Goal: Find specific page/section

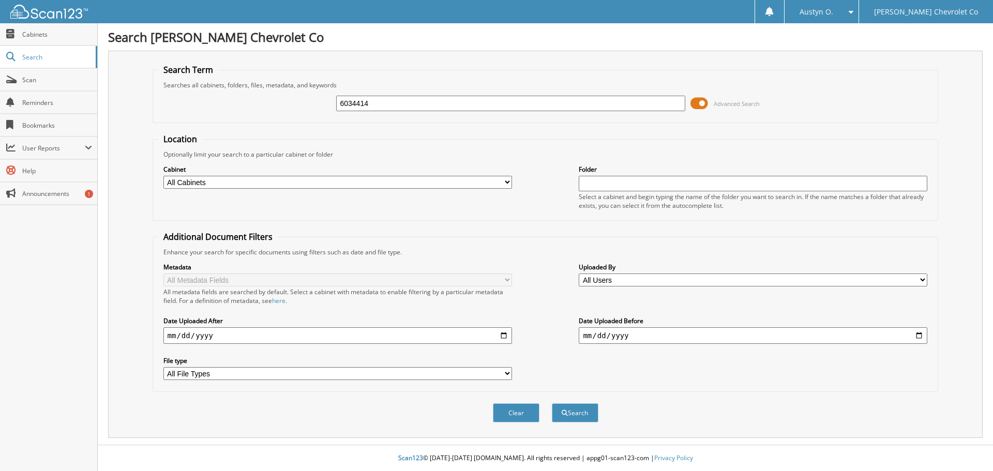
type input "6034414"
click at [552, 403] on button "Search" at bounding box center [575, 412] width 47 height 19
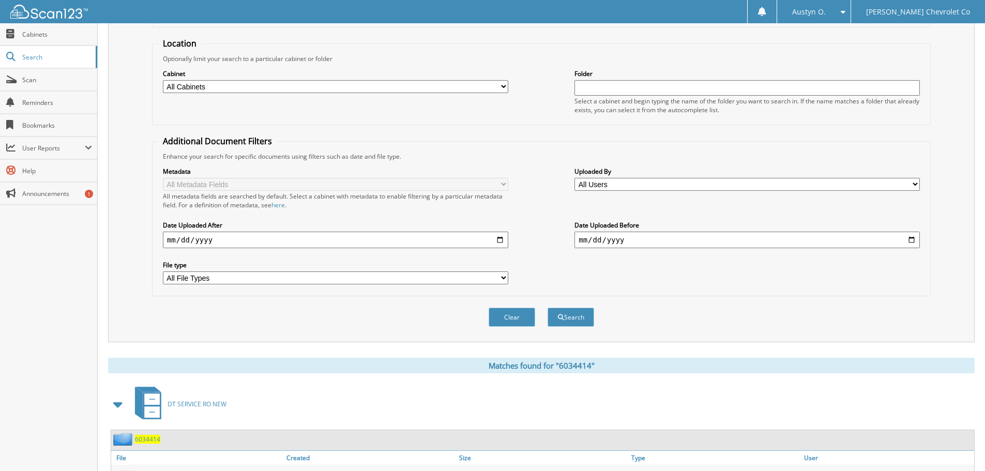
scroll to position [147, 0]
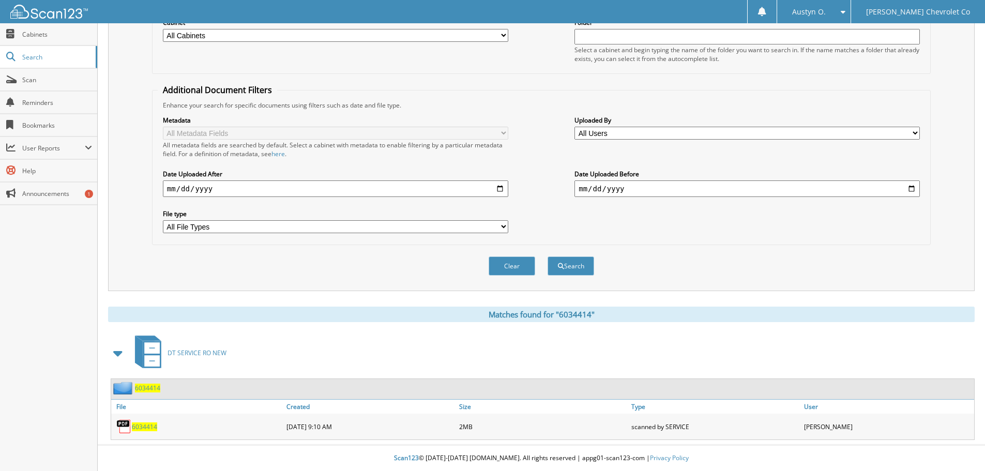
click at [142, 428] on span "6034414" at bounding box center [144, 427] width 25 height 9
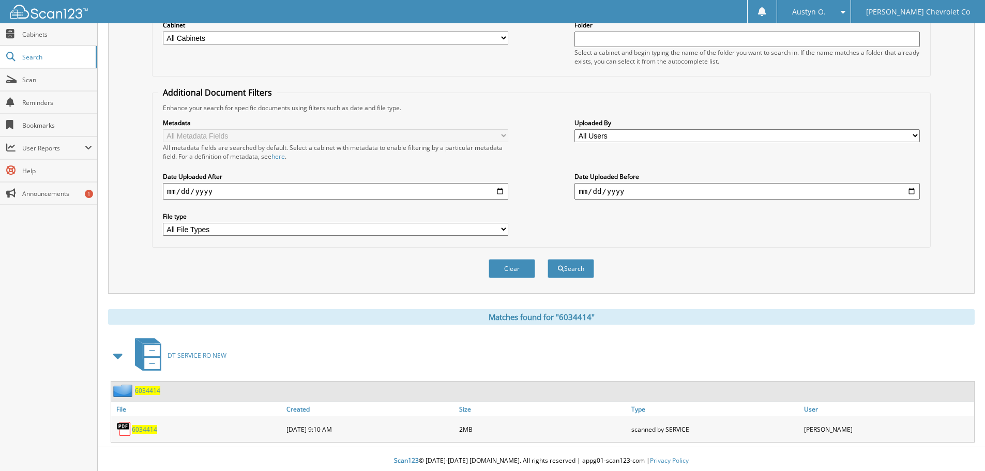
scroll to position [0, 0]
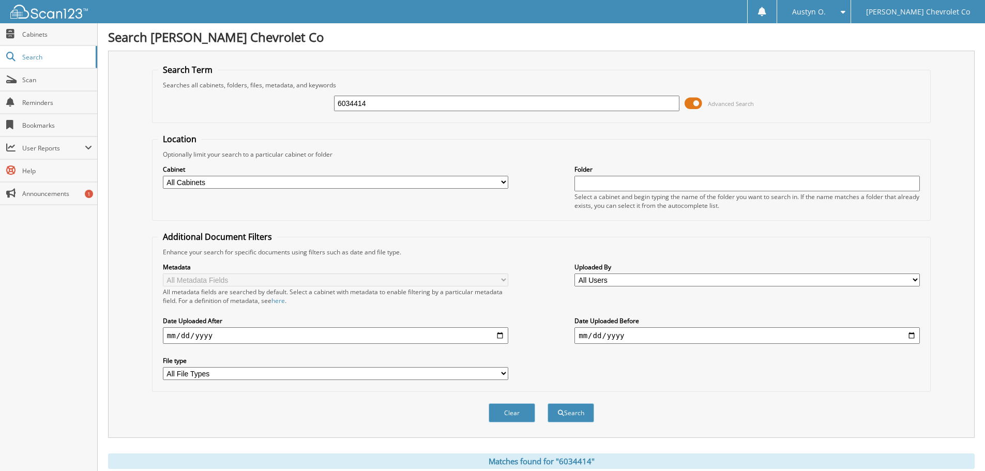
drag, startPoint x: 449, startPoint y: 113, endPoint x: 376, endPoint y: 104, distance: 74.0
click at [376, 104] on div "6034414 Advanced Search" at bounding box center [542, 103] width 768 height 28
drag, startPoint x: 381, startPoint y: 103, endPoint x: 352, endPoint y: 106, distance: 29.6
click at [352, 106] on input "6034414" at bounding box center [507, 104] width 346 height 16
type input "6037712"
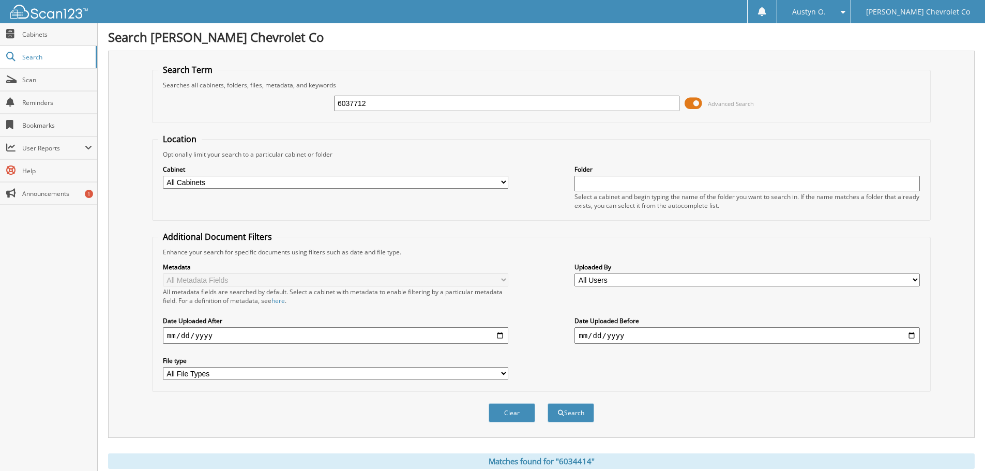
click at [548, 403] on button "Search" at bounding box center [571, 412] width 47 height 19
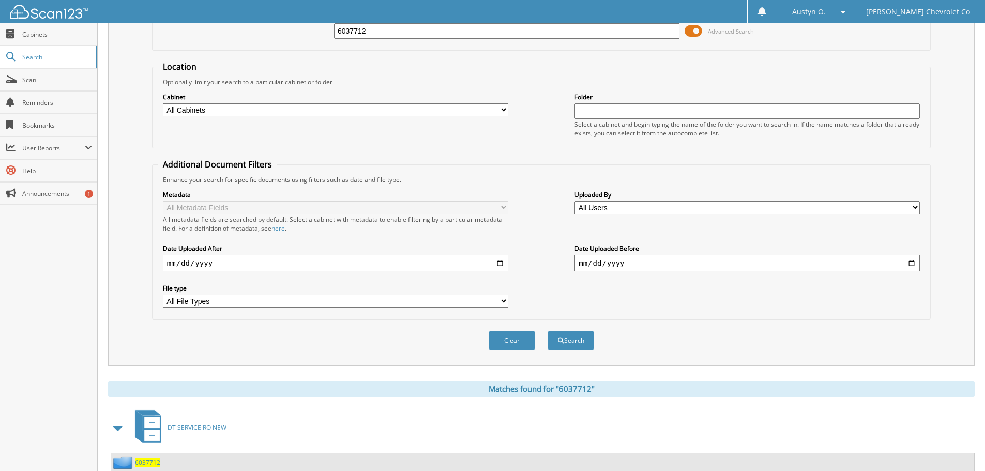
scroll to position [147, 0]
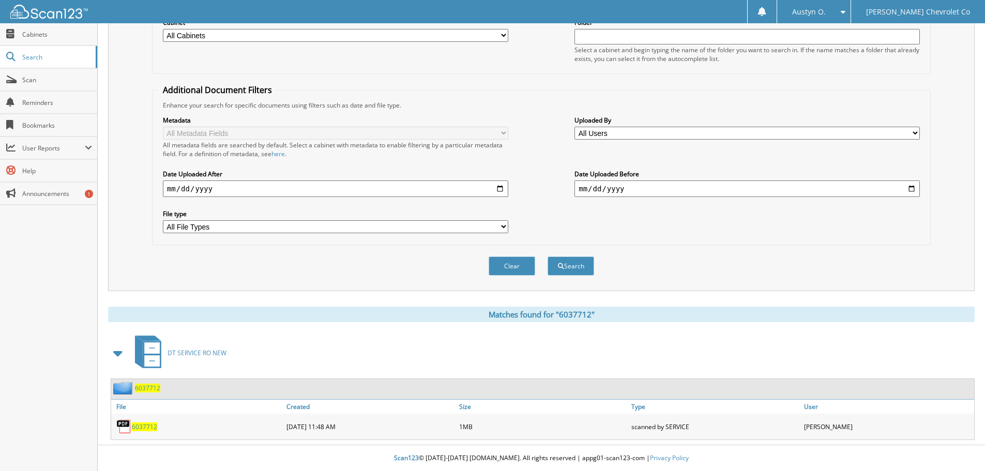
click at [148, 436] on div "6037712" at bounding box center [197, 426] width 173 height 21
click at [145, 426] on span "6037712" at bounding box center [144, 427] width 25 height 9
